Goal: Information Seeking & Learning: Learn about a topic

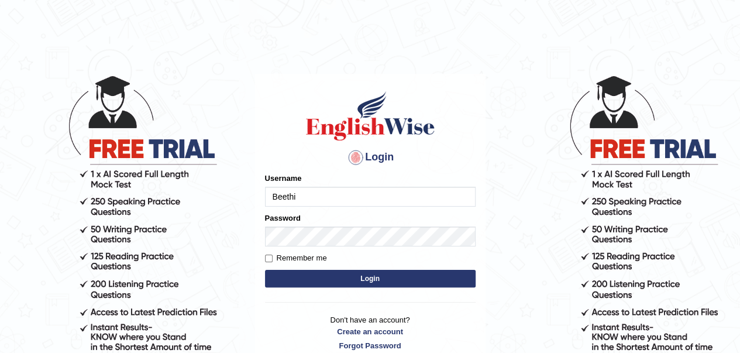
type input "Beethi"
click at [268, 259] on input "Remember me" at bounding box center [269, 258] width 8 height 8
checkbox input "true"
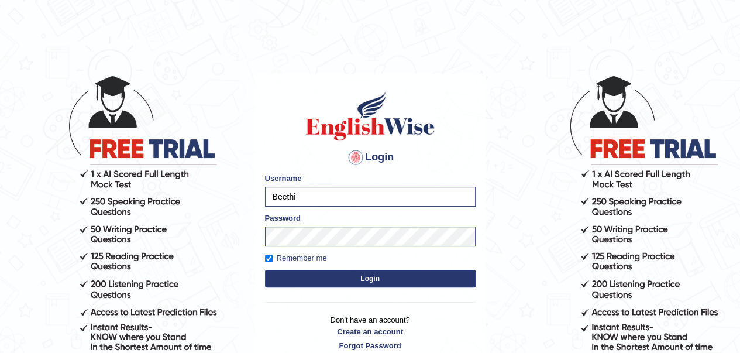
click at [360, 279] on button "Login" at bounding box center [370, 279] width 211 height 18
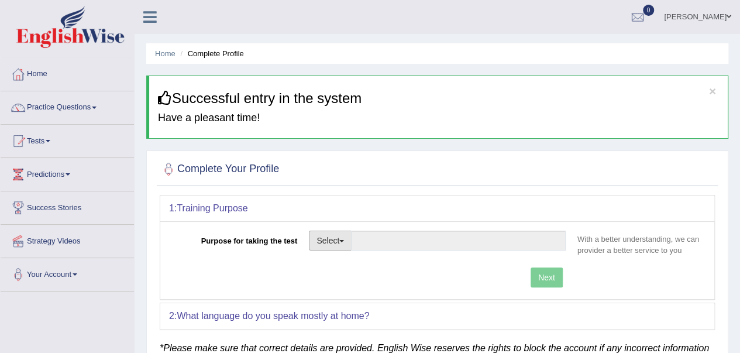
click at [342, 238] on button "Select" at bounding box center [330, 240] width 43 height 20
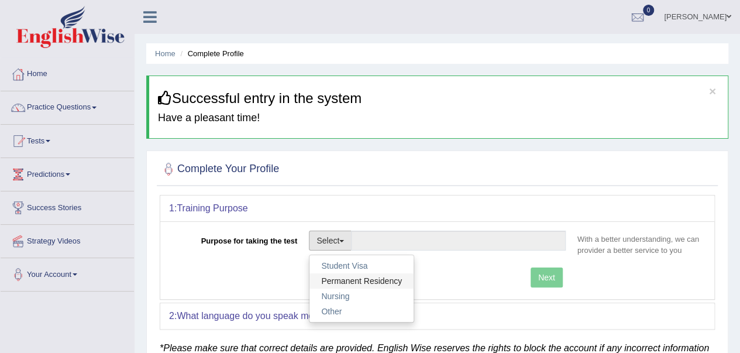
click at [337, 279] on link "Permanent Residency" at bounding box center [361, 280] width 104 height 15
type input "Permanent Residency"
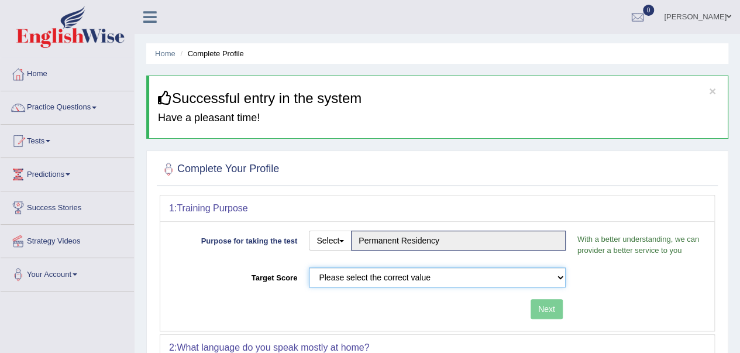
click at [560, 274] on select "Please select the correct value 50 (6 bands) 58 (6.5 bands) 65 (7 bands) 79 (8 …" at bounding box center [437, 277] width 257 height 20
select select "65"
click at [309, 267] on select "Please select the correct value 50 (6 bands) 58 (6.5 bands) 65 (7 bands) 79 (8 …" at bounding box center [437, 277] width 257 height 20
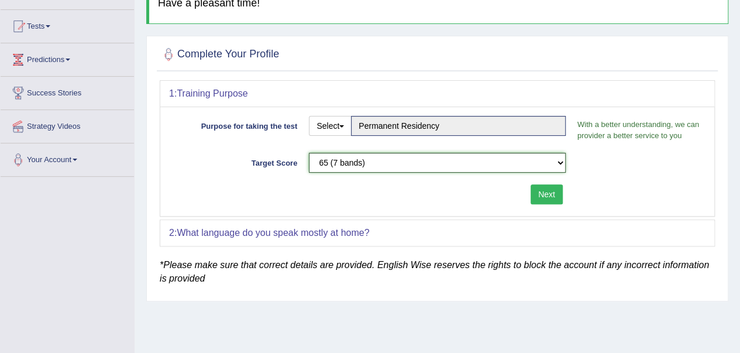
scroll to position [116, 0]
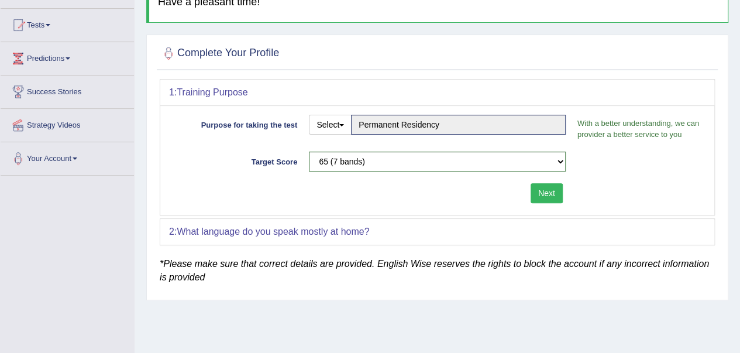
click at [542, 192] on button "Next" at bounding box center [547, 193] width 32 height 20
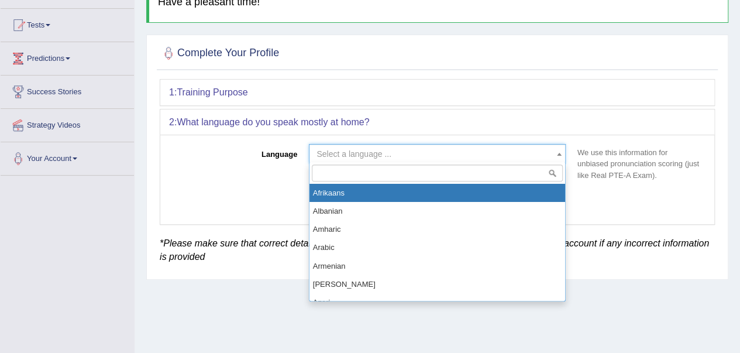
click at [556, 154] on span at bounding box center [559, 153] width 12 height 19
click at [321, 176] on input "search" at bounding box center [437, 172] width 251 height 17
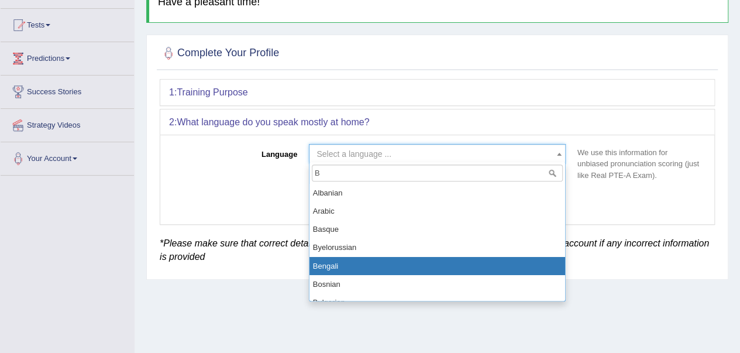
type input "B"
select select "Bengali"
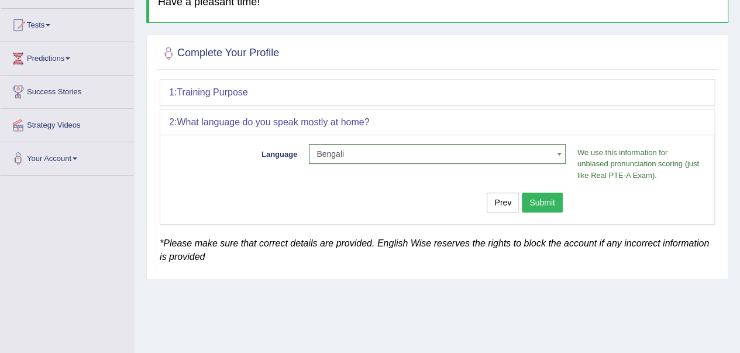
click at [539, 199] on button "Submit" at bounding box center [542, 202] width 41 height 20
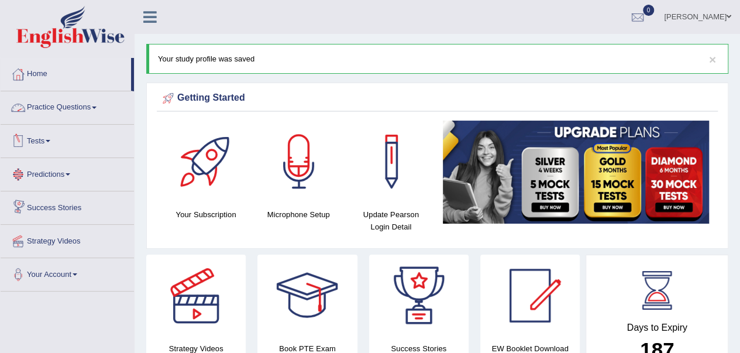
click at [63, 108] on link "Practice Questions" at bounding box center [67, 105] width 133 height 29
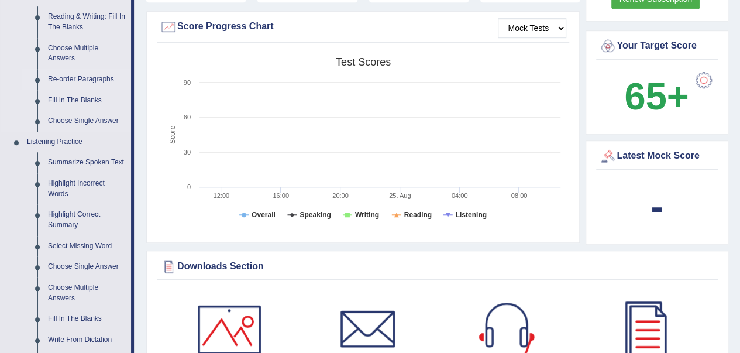
scroll to position [387, 0]
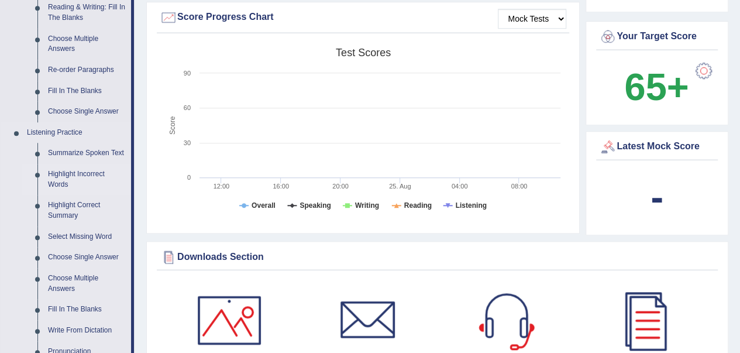
click at [68, 185] on link "Highlight Incorrect Words" at bounding box center [87, 179] width 88 height 31
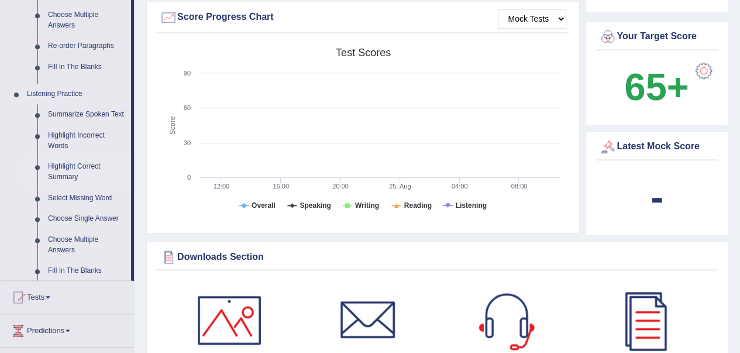
click at [68, 185] on ul "Summarize Spoken Text Highlight Incorrect Words Highlight Correct Summary Selec…" at bounding box center [76, 200] width 109 height 192
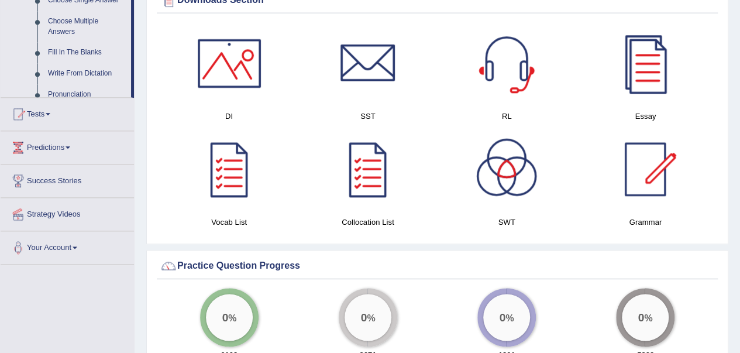
scroll to position [748, 0]
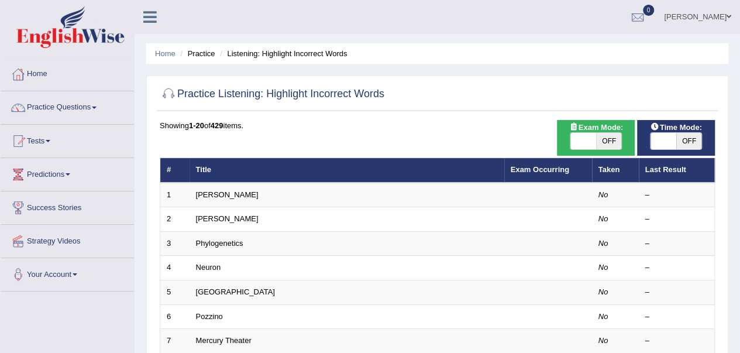
click at [207, 197] on link "[PERSON_NAME]" at bounding box center [227, 194] width 63 height 9
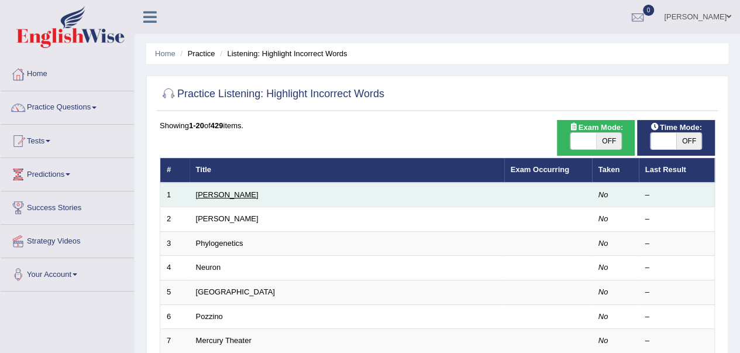
drag, startPoint x: 0, startPoint y: 0, endPoint x: 207, endPoint y: 197, distance: 285.5
click at [207, 197] on link "[PERSON_NAME]" at bounding box center [227, 194] width 63 height 9
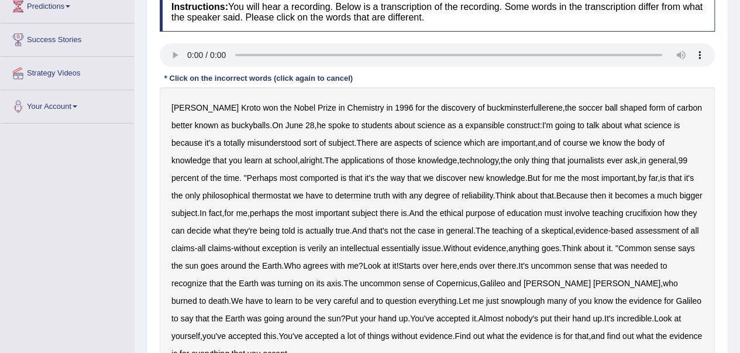
scroll to position [182, 0]
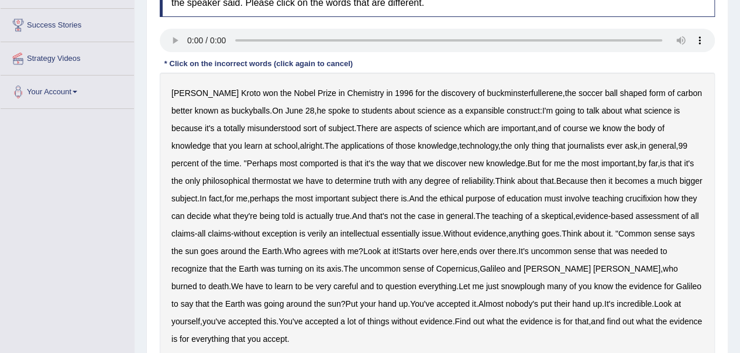
click at [472, 112] on b "expansible" at bounding box center [484, 110] width 39 height 9
click at [299, 164] on b "comported" at bounding box center [318, 163] width 39 height 9
click at [252, 179] on b "thermostat" at bounding box center [271, 180] width 39 height 9
click at [648, 197] on b "crucifixion" at bounding box center [643, 198] width 36 height 9
click at [327, 233] on b "verily" at bounding box center [317, 233] width 19 height 9
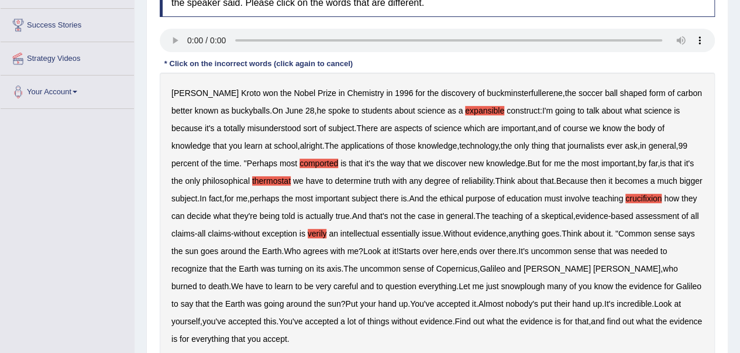
click at [412, 233] on b "essentially" at bounding box center [400, 233] width 38 height 9
click at [501, 284] on b "snowplough" at bounding box center [523, 285] width 44 height 9
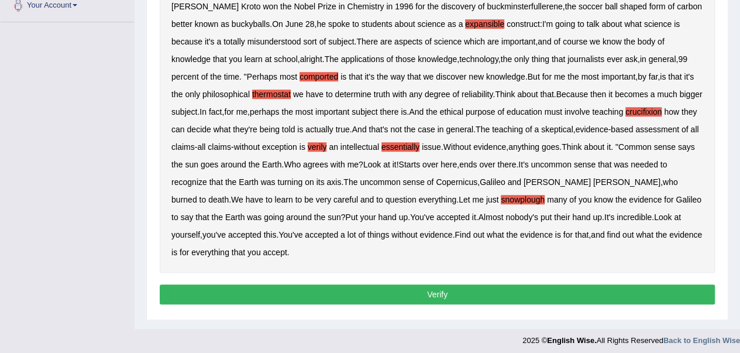
scroll to position [272, 0]
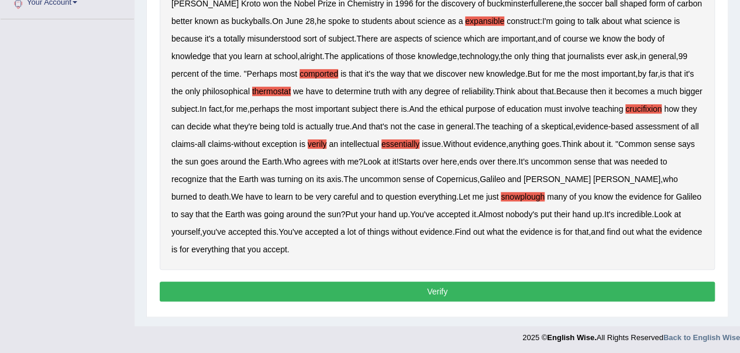
click at [421, 292] on button "Verify" at bounding box center [437, 291] width 555 height 20
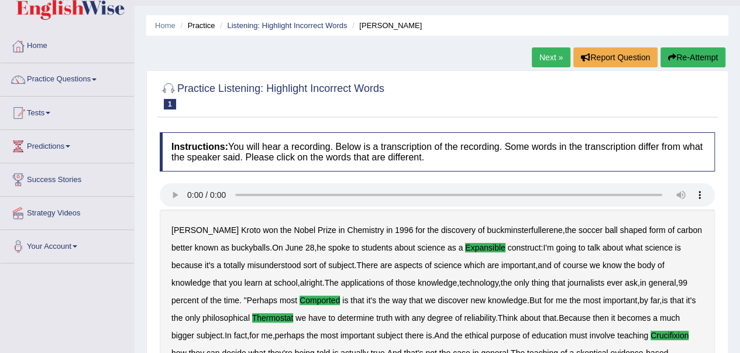
scroll to position [0, 0]
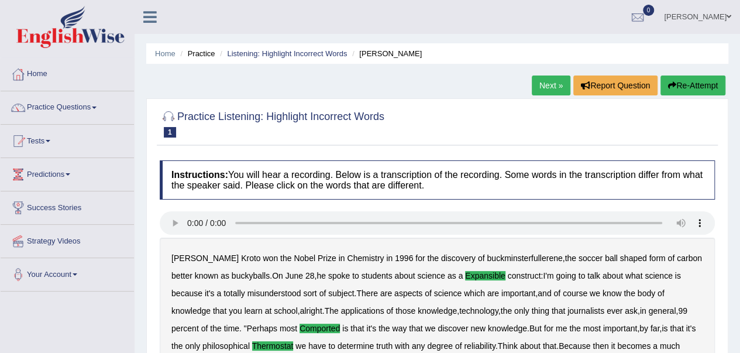
click at [555, 83] on link "Next »" at bounding box center [551, 85] width 39 height 20
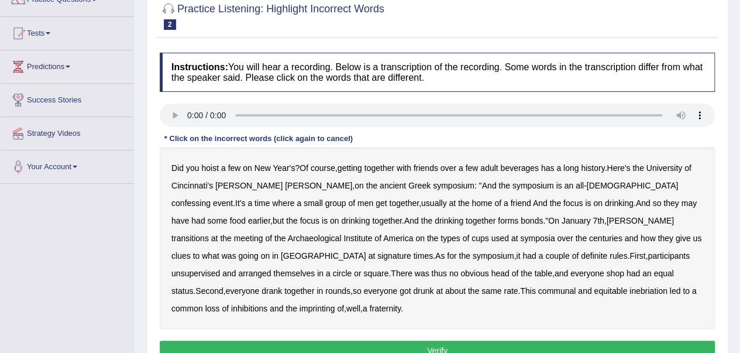
click at [211, 198] on b "confessing" at bounding box center [190, 202] width 39 height 9
click at [510, 224] on div "Did you hoist a few on New Year's ? Of course , getting together with friends o…" at bounding box center [437, 237] width 555 height 181
click at [209, 233] on b "transitions" at bounding box center [189, 237] width 37 height 9
click at [411, 251] on b "signature" at bounding box center [394, 255] width 34 height 9
click at [220, 268] on b "unsupervised" at bounding box center [195, 272] width 49 height 9
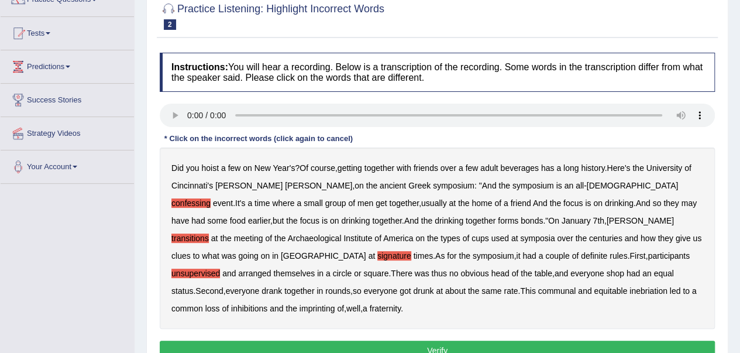
click at [606, 274] on b "shop" at bounding box center [615, 272] width 18 height 9
click at [335, 304] on b "imprinting" at bounding box center [317, 308] width 36 height 9
click at [420, 340] on button "Verify" at bounding box center [437, 350] width 555 height 20
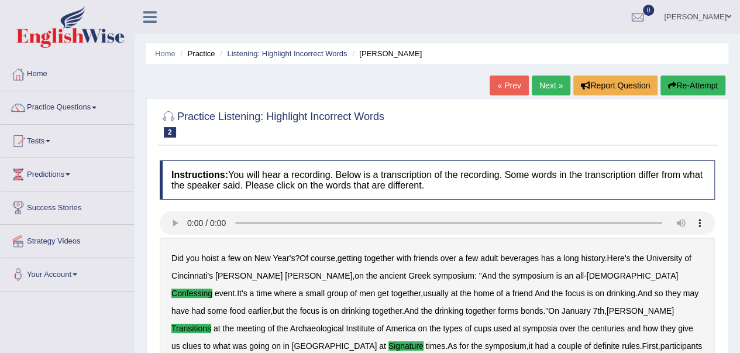
click at [543, 84] on link "Next »" at bounding box center [551, 85] width 39 height 20
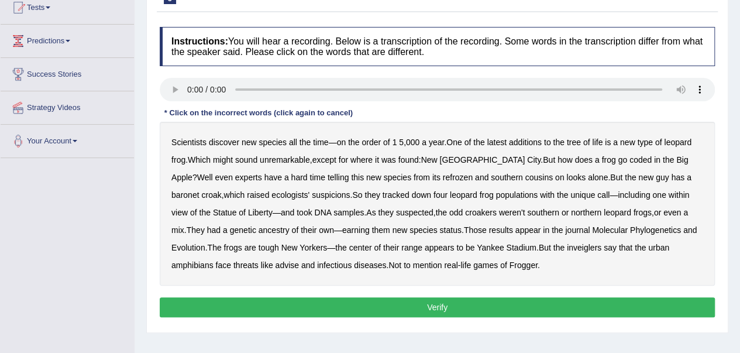
click at [629, 160] on b "coded" at bounding box center [640, 159] width 22 height 9
click at [443, 178] on b "refrozen" at bounding box center [458, 177] width 30 height 9
click at [199, 190] on b "baronet" at bounding box center [184, 194] width 27 height 9
click at [567, 243] on b "inveiglers" at bounding box center [584, 247] width 35 height 9
click at [275, 262] on b "advise" at bounding box center [286, 264] width 23 height 9
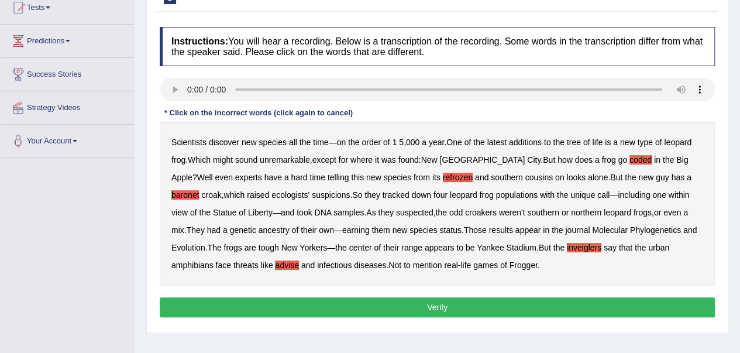
click at [456, 302] on button "Verify" at bounding box center [437, 307] width 555 height 20
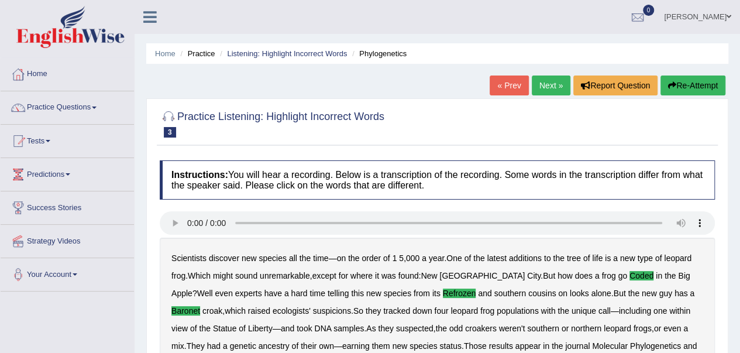
click at [536, 80] on link "Next »" at bounding box center [551, 85] width 39 height 20
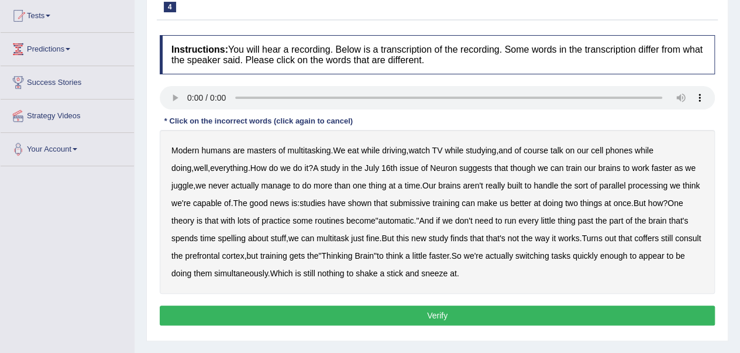
click at [396, 204] on b "submissive" at bounding box center [410, 202] width 40 height 9
click at [218, 238] on b "spelling" at bounding box center [231, 237] width 27 height 9
click at [630, 242] on div "Modern humans are masters of multitasking . We eat while driving , watch TV whi…" at bounding box center [437, 212] width 555 height 164
click at [634, 235] on b "coffers" at bounding box center [646, 237] width 25 height 9
click at [431, 311] on button "Verify" at bounding box center [437, 315] width 555 height 20
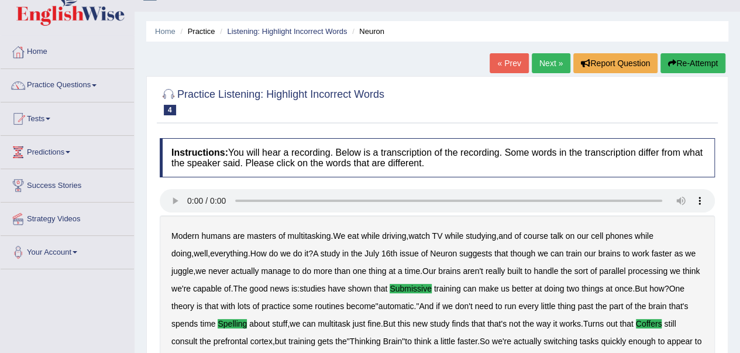
scroll to position [22, 0]
click at [552, 63] on link "Next »" at bounding box center [551, 63] width 39 height 20
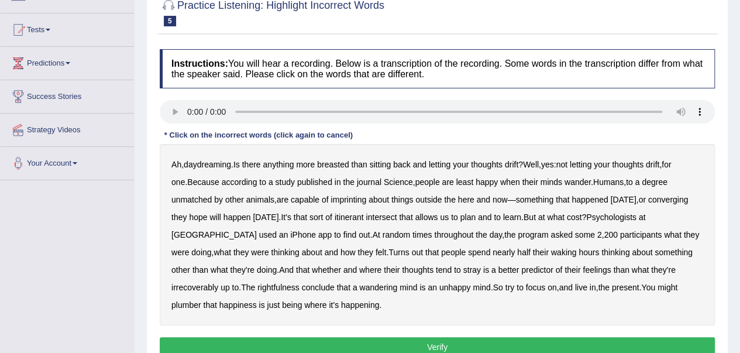
click at [339, 166] on b "breasted" at bounding box center [333, 164] width 32 height 9
click at [330, 197] on b "imprinting" at bounding box center [348, 199] width 36 height 9
click at [648, 199] on b "converging" at bounding box center [668, 199] width 40 height 9
click at [366, 217] on b "intersect" at bounding box center [381, 216] width 31 height 9
click at [218, 283] on b "irrecoverably" at bounding box center [194, 287] width 47 height 9
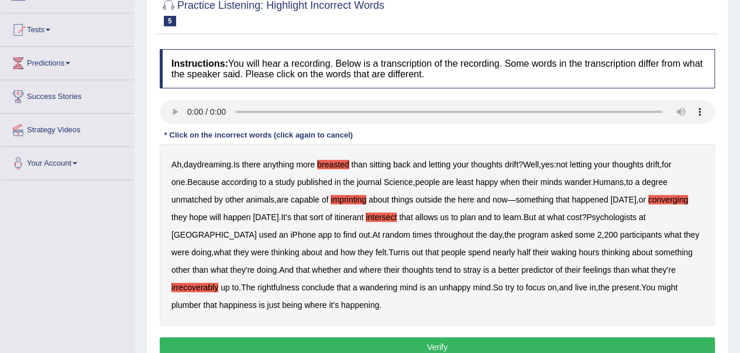
click at [257, 285] on b "rightfulness" at bounding box center [278, 287] width 42 height 9
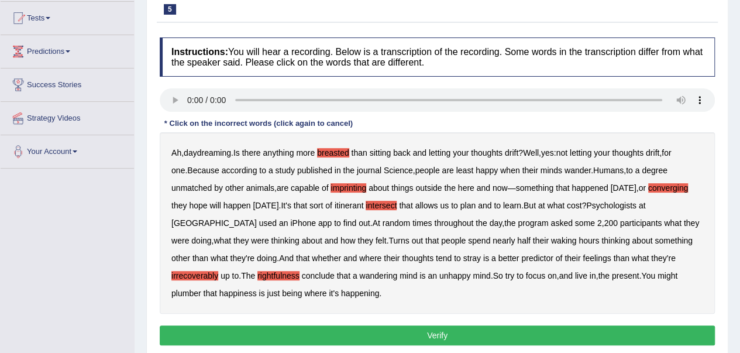
scroll to position [148, 0]
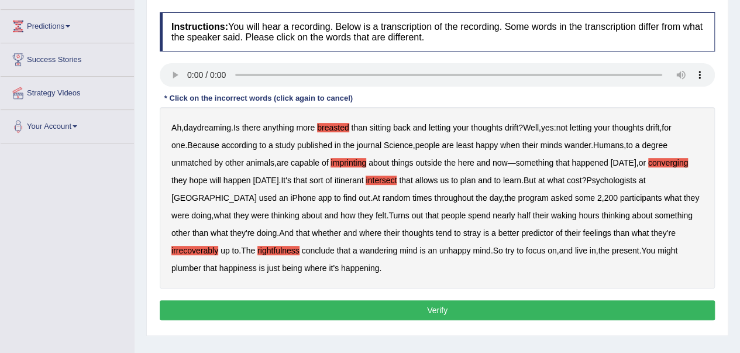
click at [201, 263] on b "plumber" at bounding box center [186, 267] width 30 height 9
click at [433, 308] on button "Verify" at bounding box center [437, 310] width 555 height 20
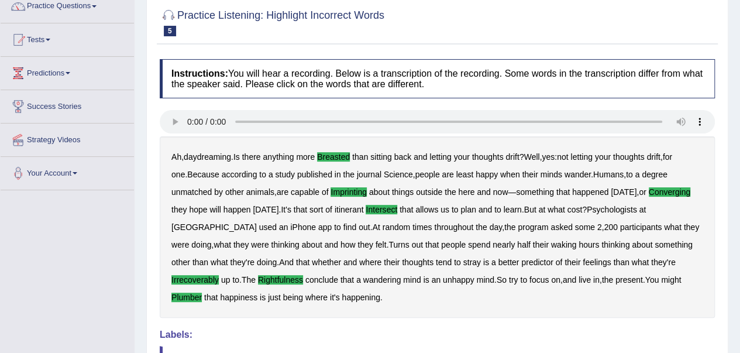
scroll to position [0, 0]
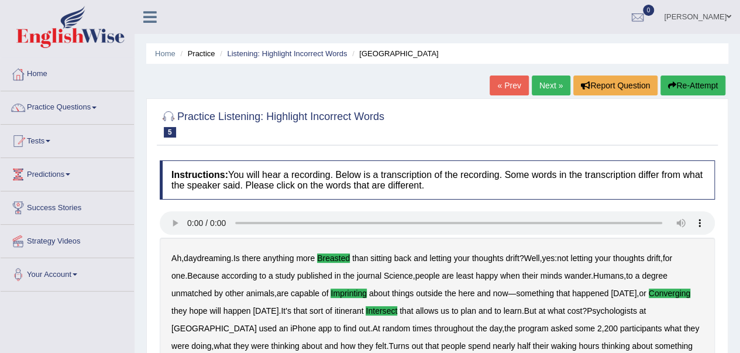
click at [545, 82] on link "Next »" at bounding box center [551, 85] width 39 height 20
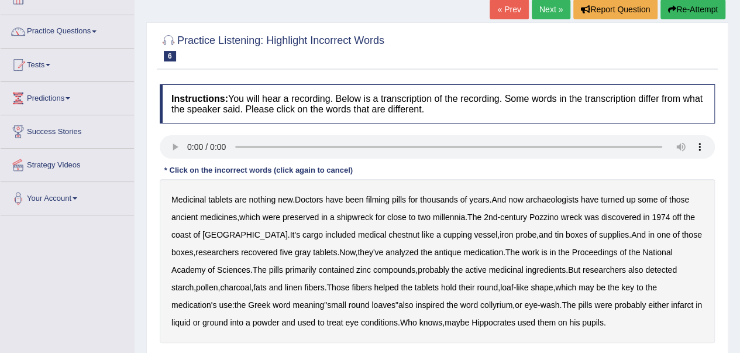
click at [388, 199] on b "filming" at bounding box center [377, 199] width 23 height 9
click at [388, 237] on b "chestnut" at bounding box center [403, 234] width 31 height 9
click at [671, 302] on b "infarct" at bounding box center [682, 304] width 22 height 9
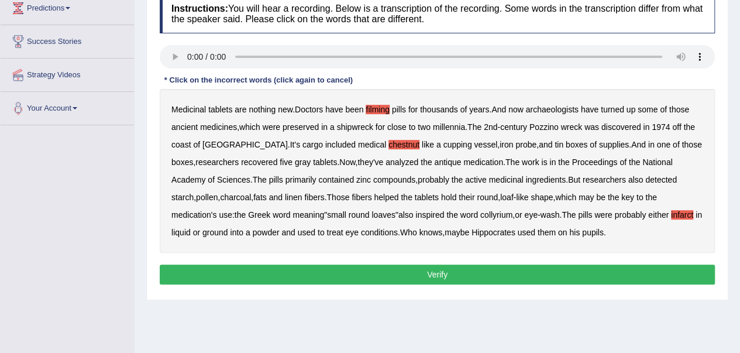
scroll to position [168, 0]
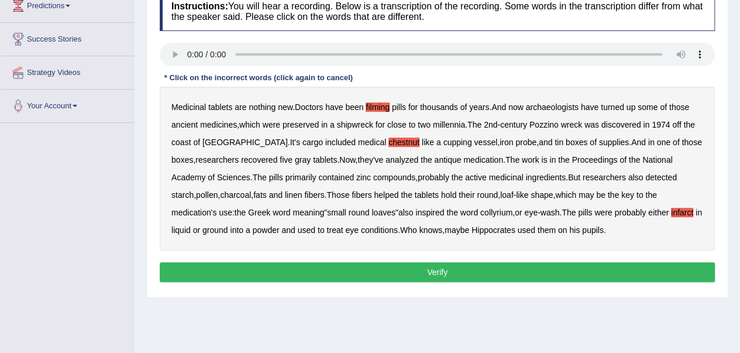
click at [434, 271] on button "Verify" at bounding box center [437, 272] width 555 height 20
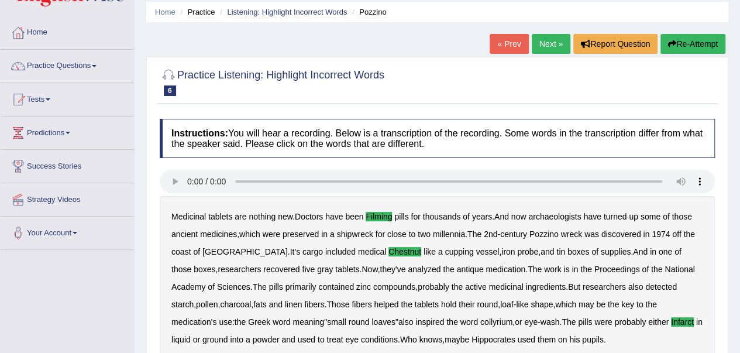
scroll to position [0, 0]
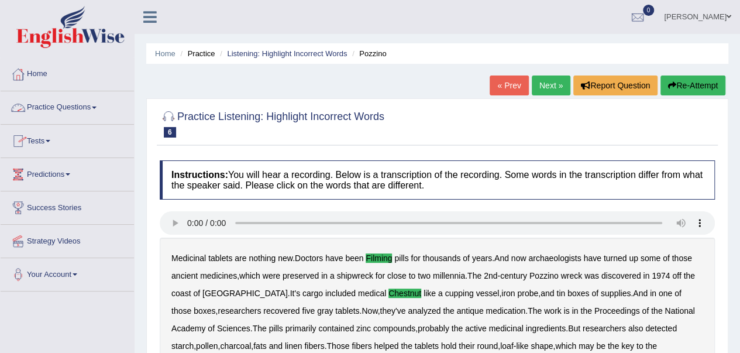
click at [56, 107] on link "Practice Questions" at bounding box center [67, 105] width 133 height 29
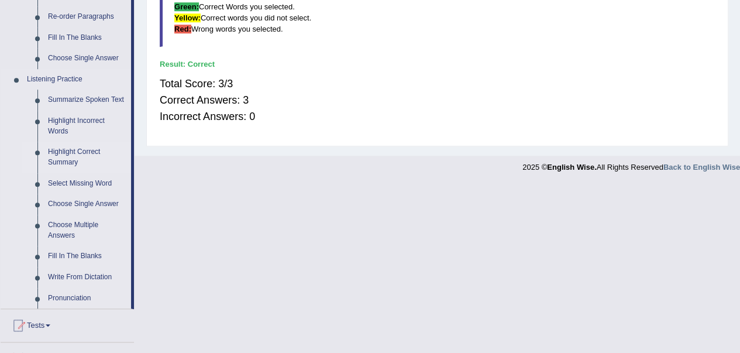
scroll to position [453, 0]
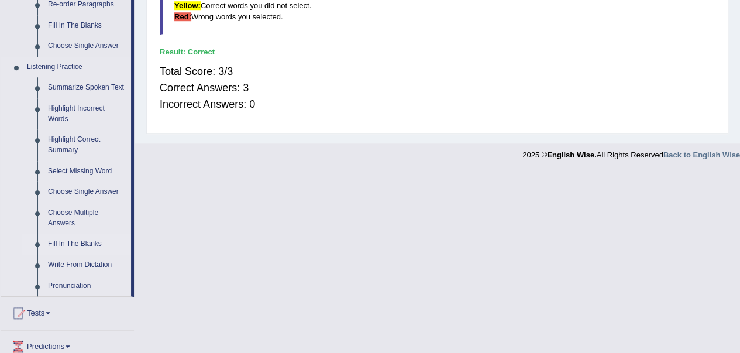
click at [76, 245] on link "Fill In The Blanks" at bounding box center [87, 243] width 88 height 21
click at [76, 245] on ul "Home Practice Questions Speaking Practice Read Aloud Repeat Sentence Describe I…" at bounding box center [67, 34] width 133 height 858
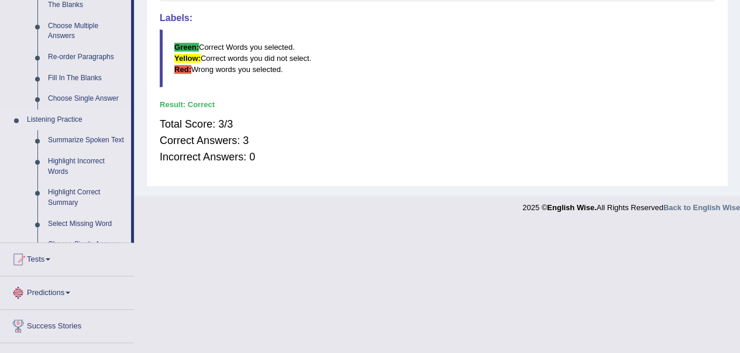
scroll to position [560, 0]
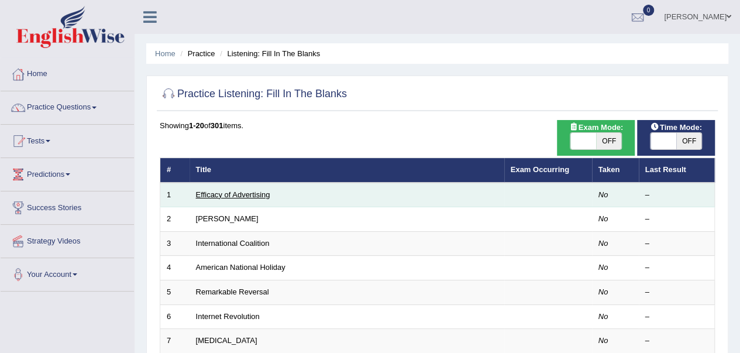
click at [228, 196] on link "Efficacy of Advertising" at bounding box center [233, 194] width 74 height 9
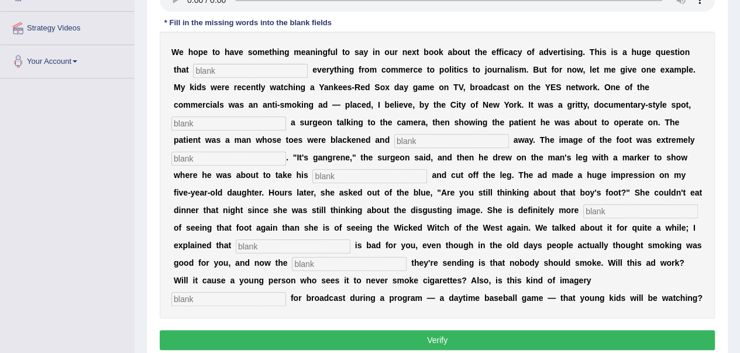
scroll to position [172, 0]
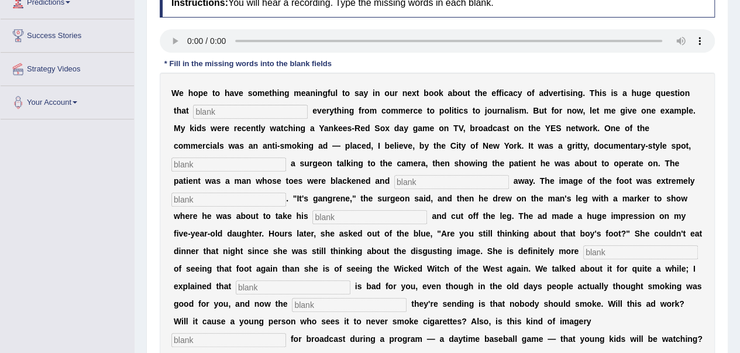
click at [218, 114] on input "text" at bounding box center [250, 112] width 115 height 14
type input "I"
type input "impacts"
click at [211, 159] on input "text" at bounding box center [228, 164] width 115 height 14
type input "pitchering"
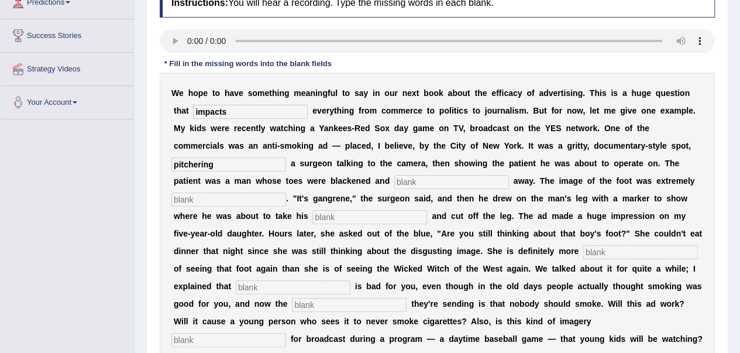
click at [427, 177] on input "text" at bounding box center [451, 182] width 115 height 14
type input "running"
click at [233, 199] on input "text" at bounding box center [228, 199] width 115 height 14
type input "disgusting"
click at [357, 208] on div "W e h o p e t o h a v e s o m e t h i n g m e a n i n g f u l t o s a y i n o u…" at bounding box center [437, 216] width 555 height 287
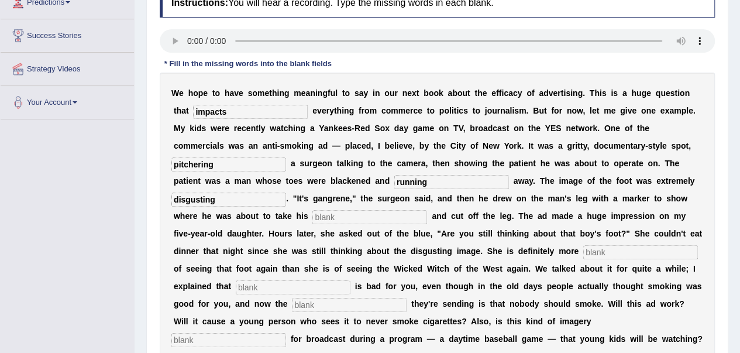
click at [336, 212] on input "text" at bounding box center [369, 217] width 115 height 14
type input "k"
type input "hacksaw"
click at [256, 288] on input "text" at bounding box center [293, 287] width 115 height 14
click at [592, 249] on input "text" at bounding box center [640, 252] width 115 height 14
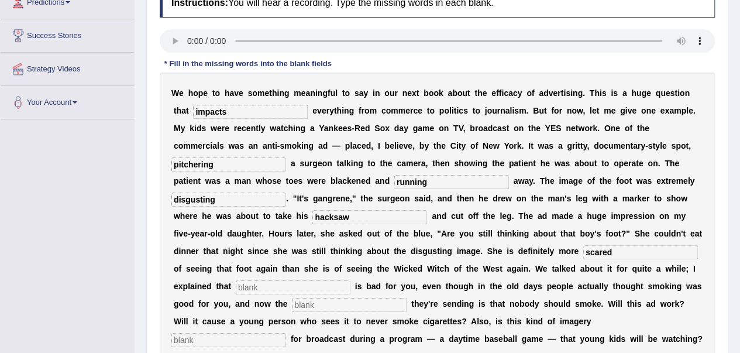
type input "scared"
click at [302, 288] on input "text" at bounding box center [293, 287] width 115 height 14
type input "smoking"
click at [309, 302] on input "text" at bounding box center [349, 305] width 115 height 14
type input "message"
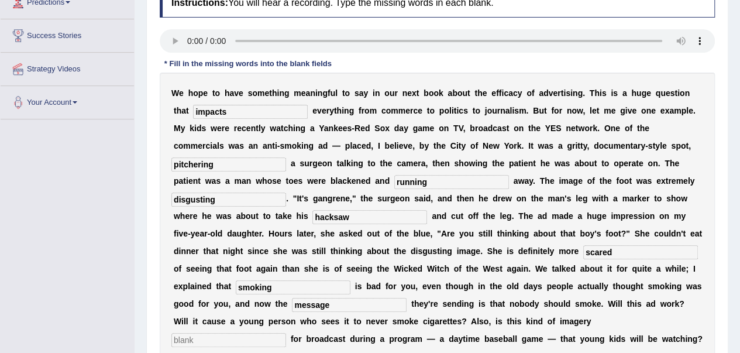
click at [286, 333] on input "text" at bounding box center [228, 340] width 115 height 14
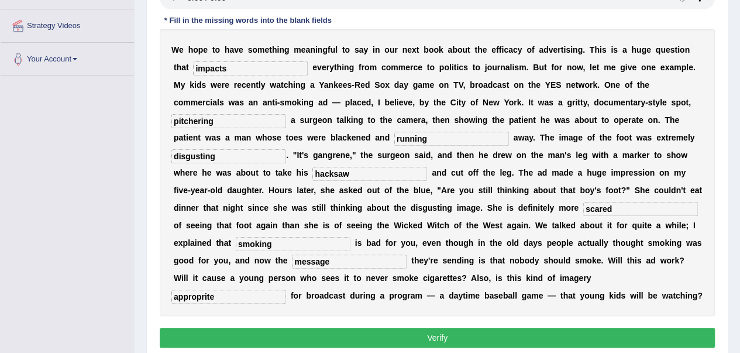
scroll to position [225, 0]
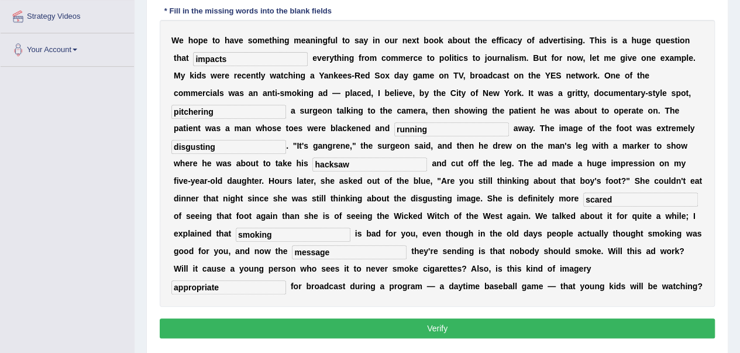
type input "appropriate"
click at [456, 329] on button "Verify" at bounding box center [437, 328] width 555 height 20
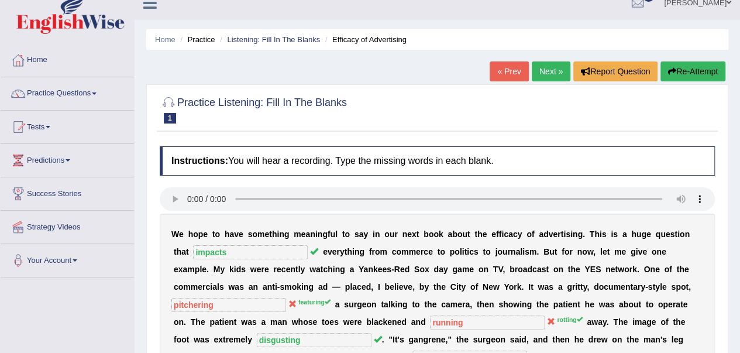
scroll to position [0, 0]
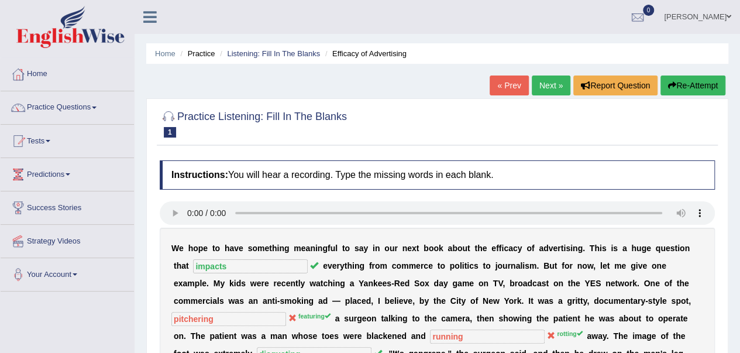
click at [552, 88] on link "Next »" at bounding box center [551, 85] width 39 height 20
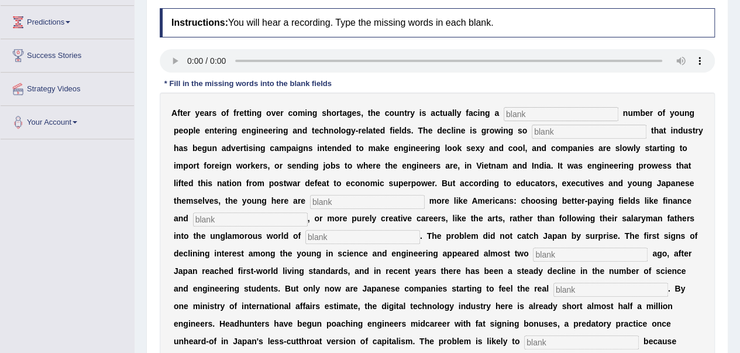
scroll to position [151, 0]
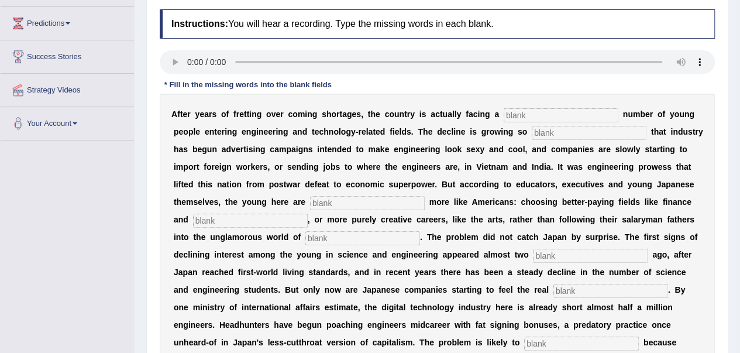
click at [513, 116] on input "text" at bounding box center [561, 115] width 115 height 14
type input "j"
